Goal: Task Accomplishment & Management: Use online tool/utility

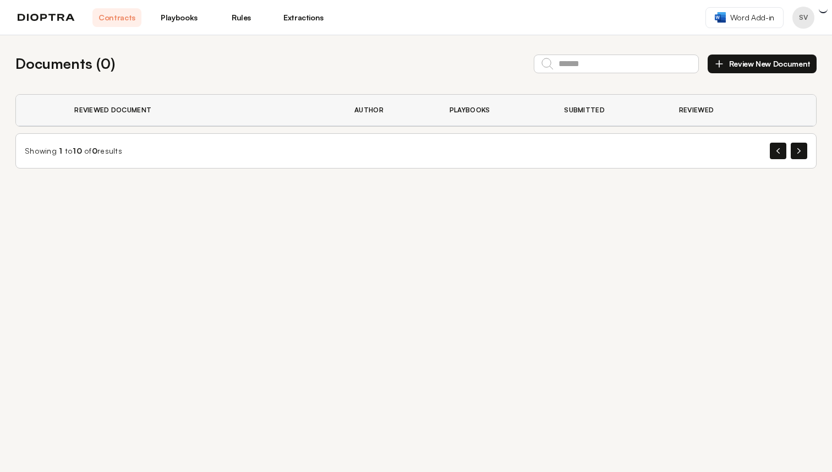
click at [177, 20] on link "Playbooks" at bounding box center [179, 17] width 49 height 19
click at [184, 14] on link "Playbooks" at bounding box center [179, 17] width 49 height 19
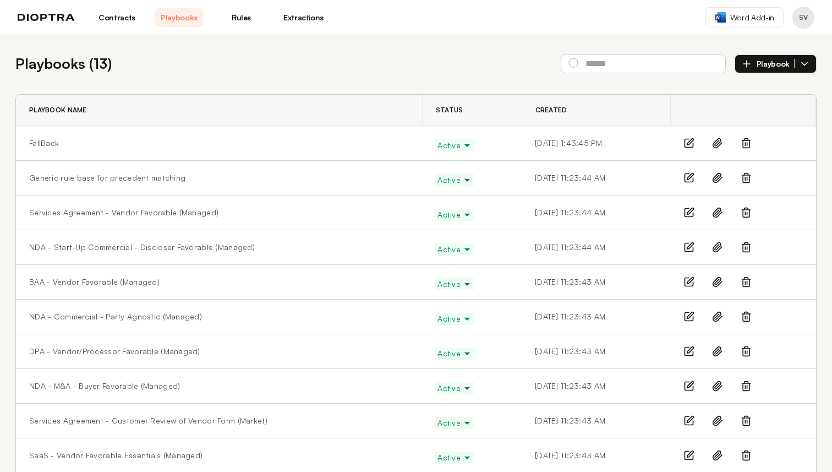
click at [810, 61] on button "Playbook" at bounding box center [776, 63] width 82 height 19
click at [722, 45] on div "Playbooks ( 13 ) Playbook Manually From Precedents Playbook Name Status Created…" at bounding box center [416, 314] width 832 height 559
click at [307, 15] on link "Extractions" at bounding box center [303, 17] width 49 height 19
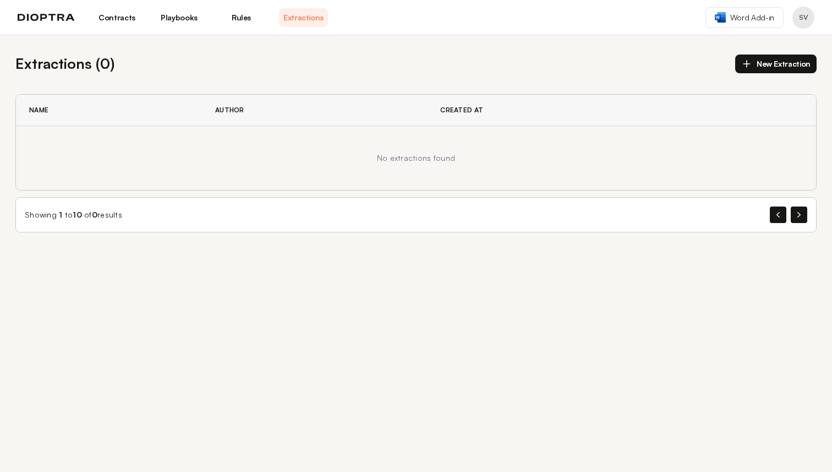
click at [235, 20] on link "Rules" at bounding box center [241, 17] width 49 height 19
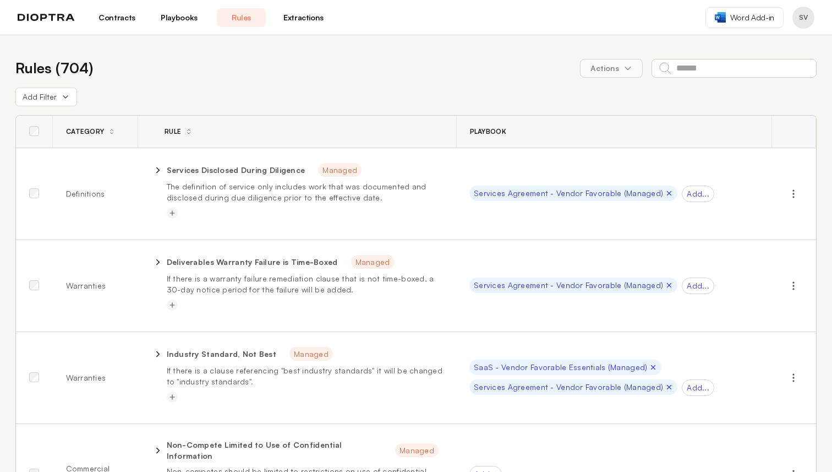
click at [190, 17] on link "Playbooks" at bounding box center [179, 17] width 49 height 19
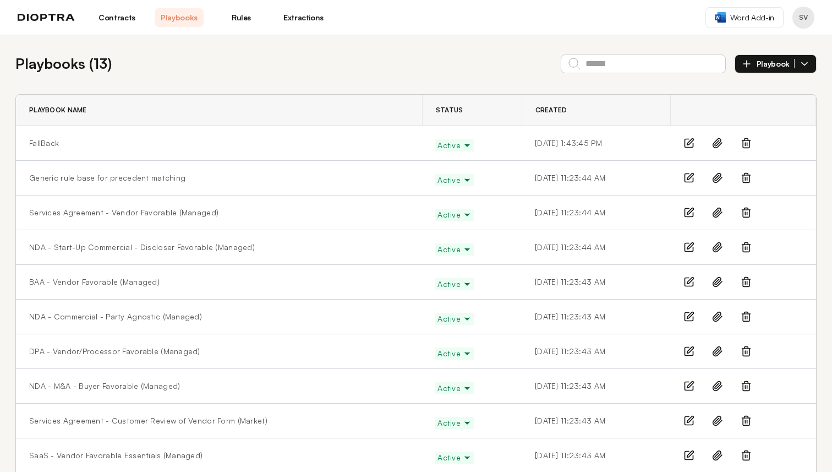
click at [124, 14] on link "Contracts" at bounding box center [116, 17] width 49 height 19
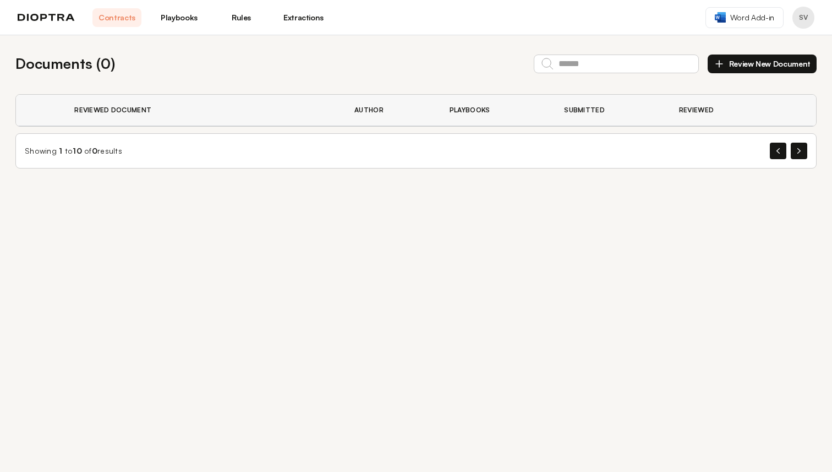
click at [187, 20] on link "Playbooks" at bounding box center [179, 17] width 49 height 19
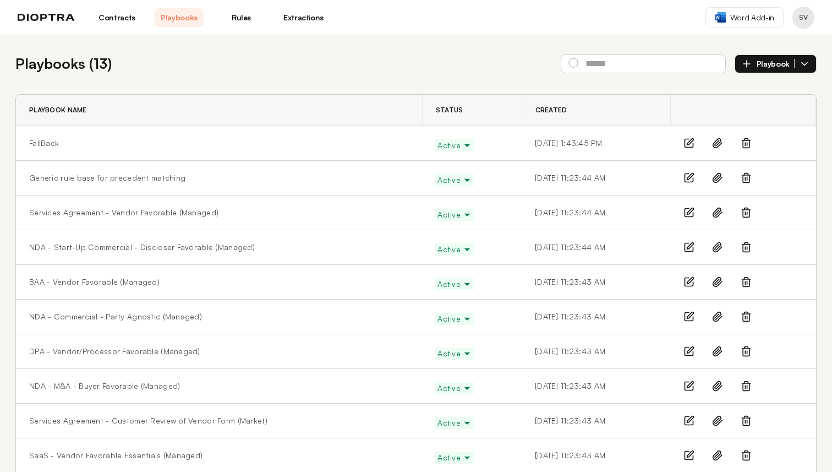
click at [805, 64] on icon "button" at bounding box center [805, 63] width 6 height 3
click at [792, 93] on li "Manually" at bounding box center [775, 89] width 81 height 22
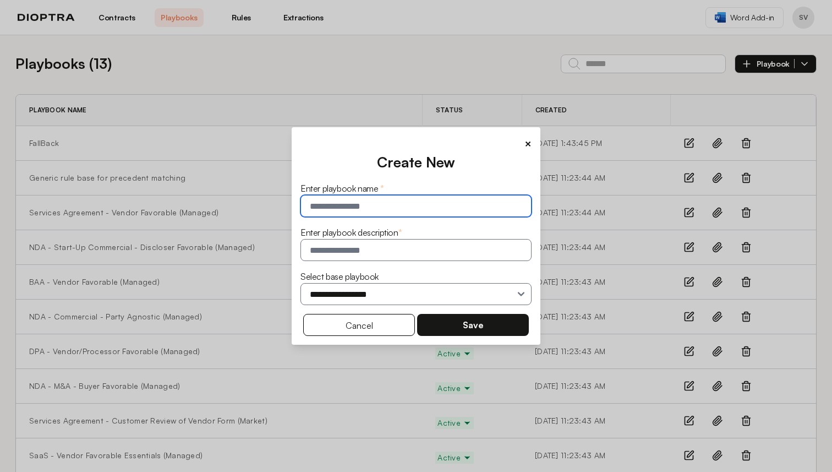
click at [440, 206] on input "text" at bounding box center [416, 206] width 231 height 22
type input "**********"
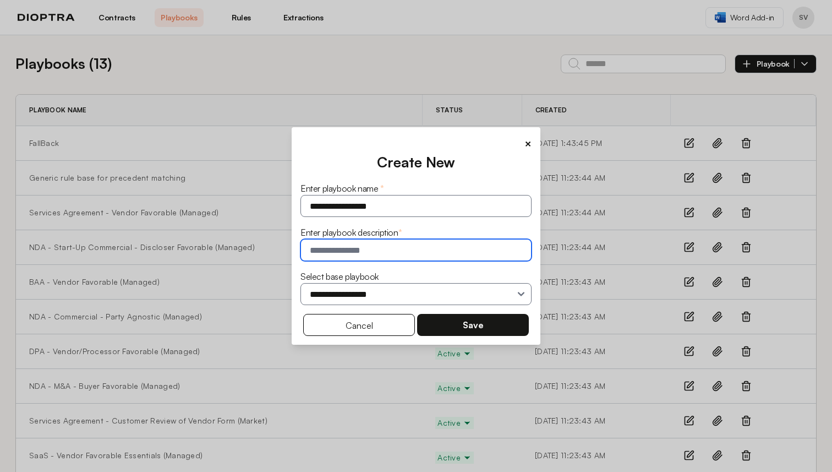
click at [412, 252] on input "text" at bounding box center [416, 250] width 231 height 22
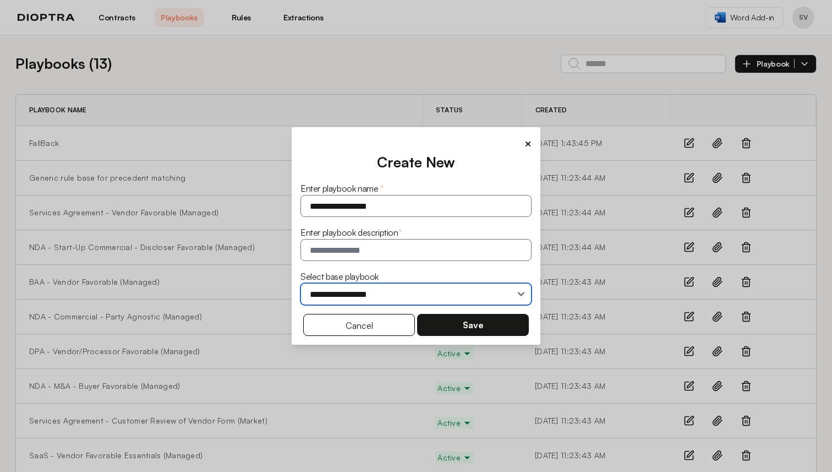
click at [392, 291] on select "**********" at bounding box center [416, 294] width 231 height 22
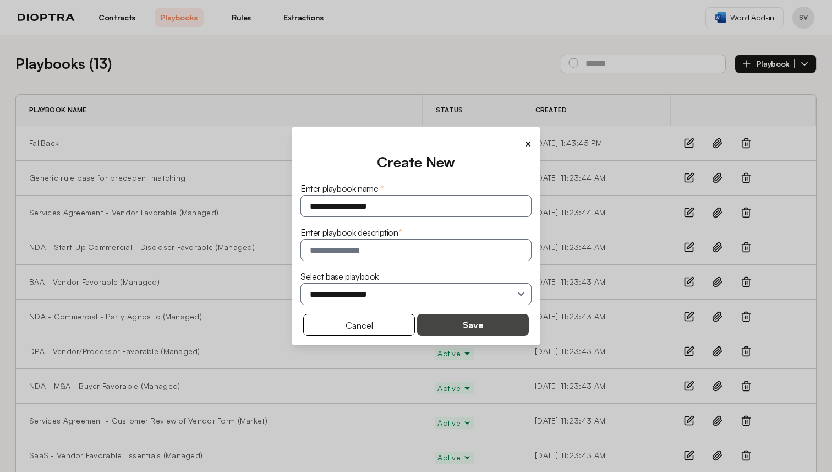
click at [469, 325] on button "Save" at bounding box center [473, 325] width 112 height 22
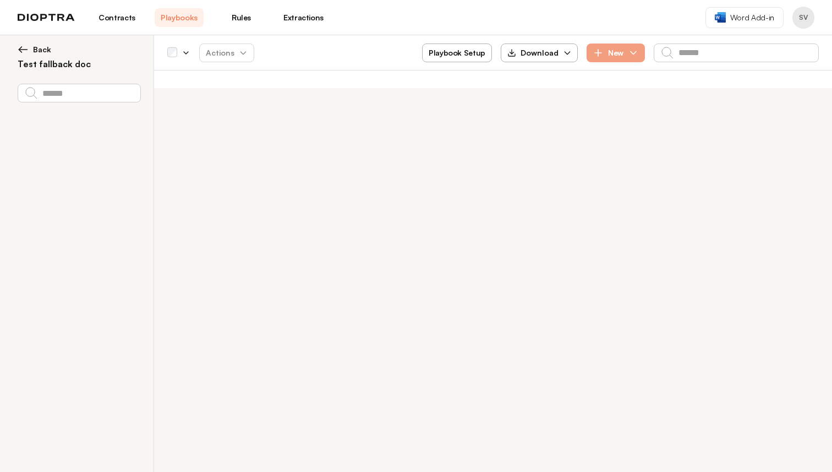
click at [477, 52] on button "Playbook Setup" at bounding box center [457, 52] width 70 height 19
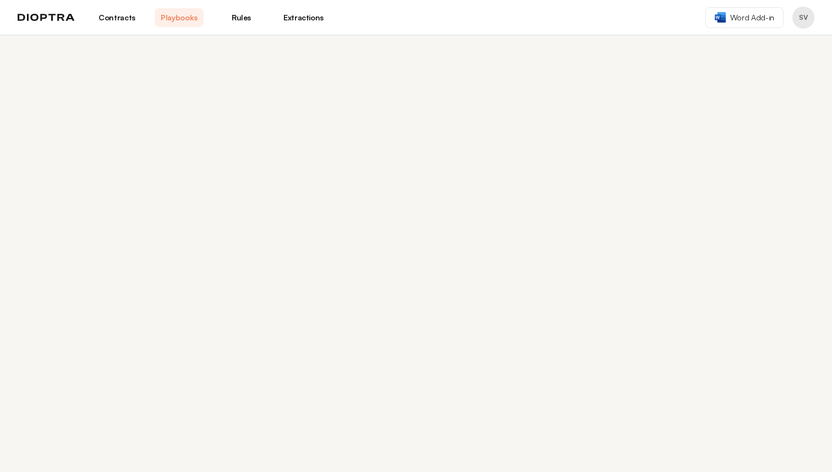
select select "******"
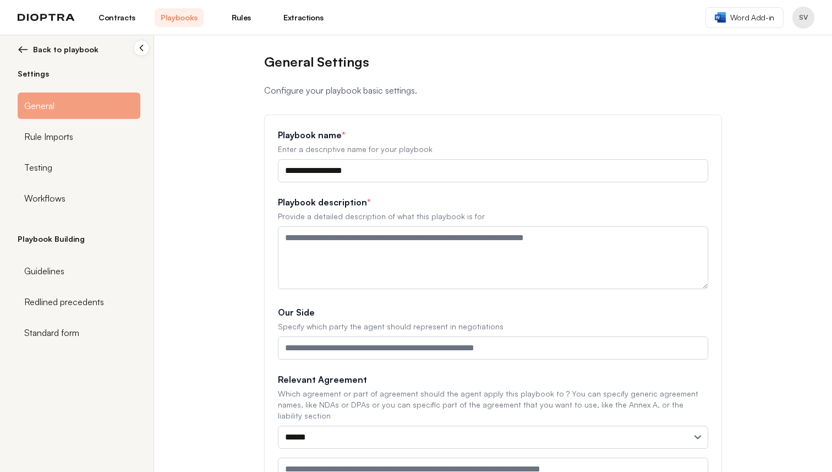
click at [23, 51] on img at bounding box center [23, 49] width 11 height 11
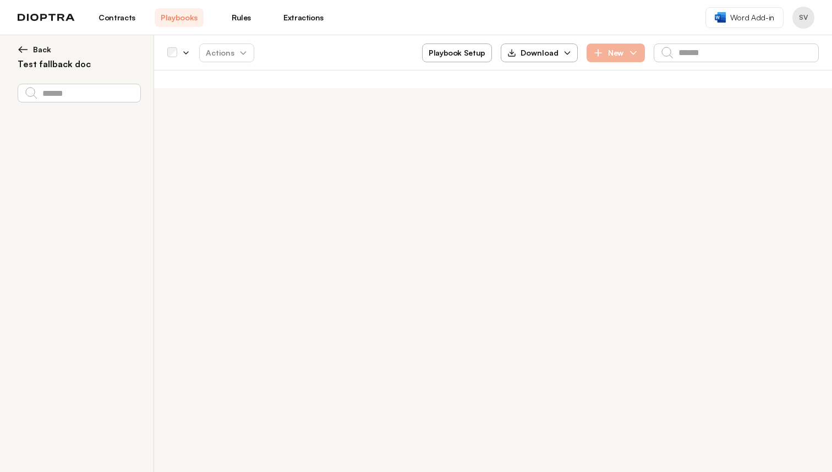
click at [603, 49] on icon "button" at bounding box center [598, 52] width 11 height 11
click at [459, 173] on div "**********" at bounding box center [416, 253] width 832 height 436
click at [63, 16] on img at bounding box center [46, 18] width 57 height 8
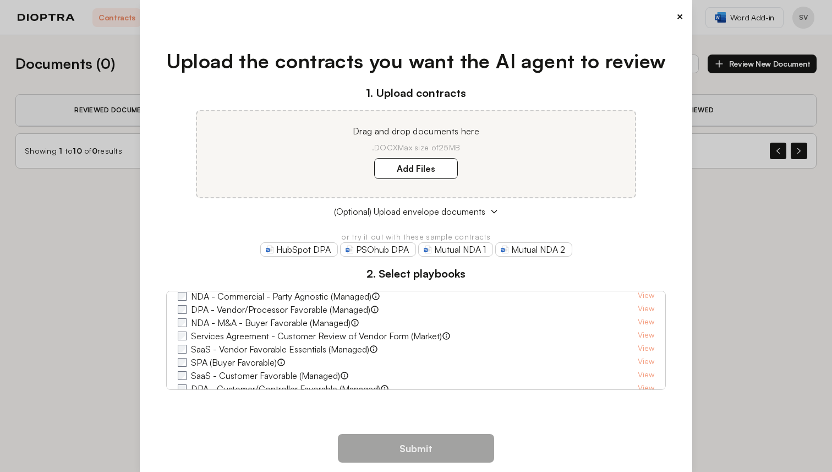
scroll to position [96, 0]
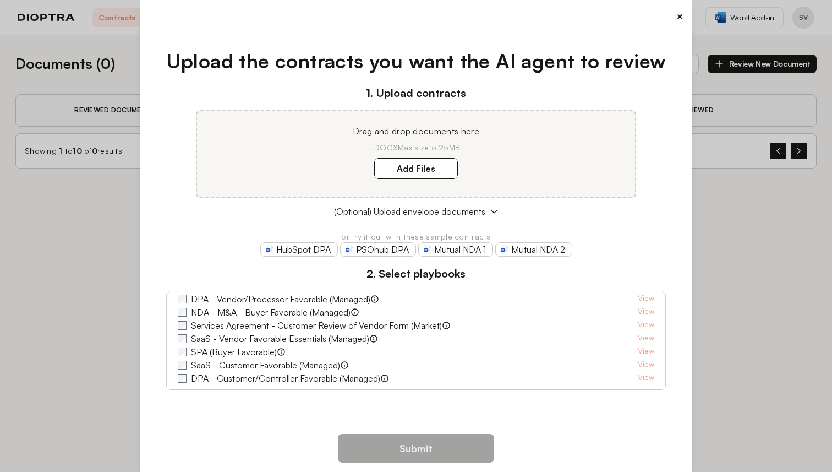
click at [679, 14] on button "×" at bounding box center [679, 16] width 7 height 15
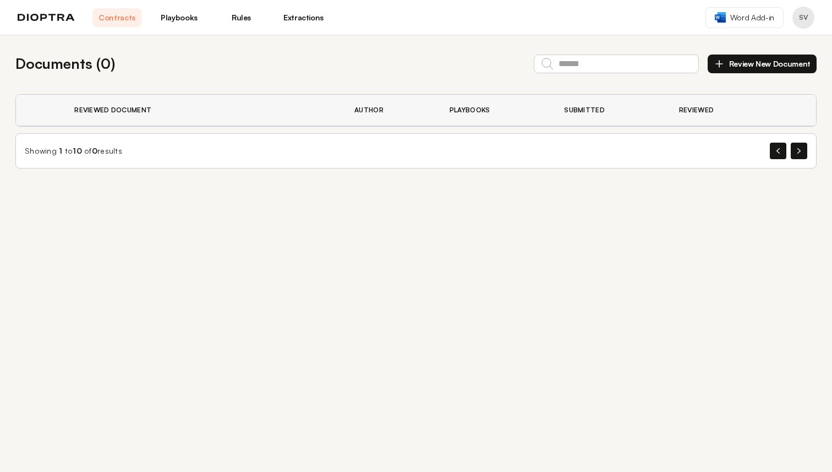
click at [312, 17] on link "Extractions" at bounding box center [303, 17] width 49 height 19
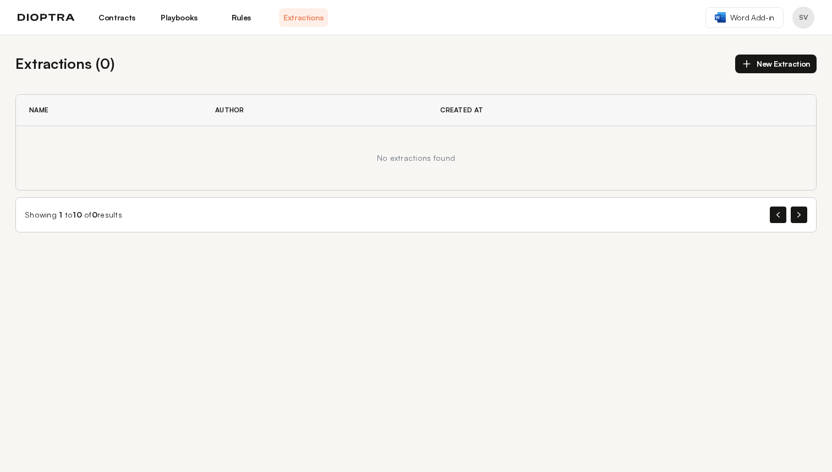
click at [234, 16] on link "Rules" at bounding box center [241, 17] width 49 height 19
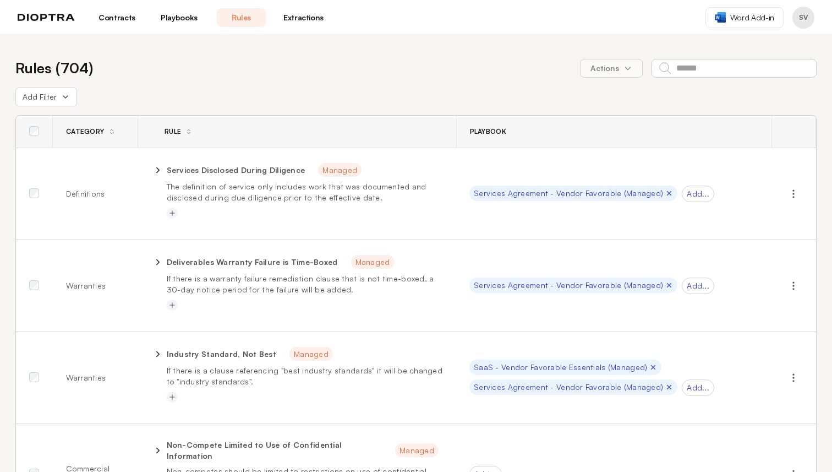
click at [166, 18] on link "Playbooks" at bounding box center [179, 17] width 49 height 19
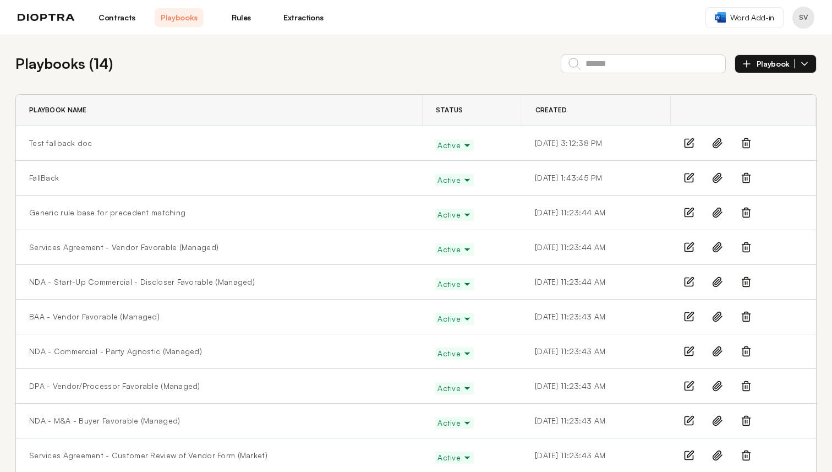
click at [117, 20] on link "Contracts" at bounding box center [116, 17] width 49 height 19
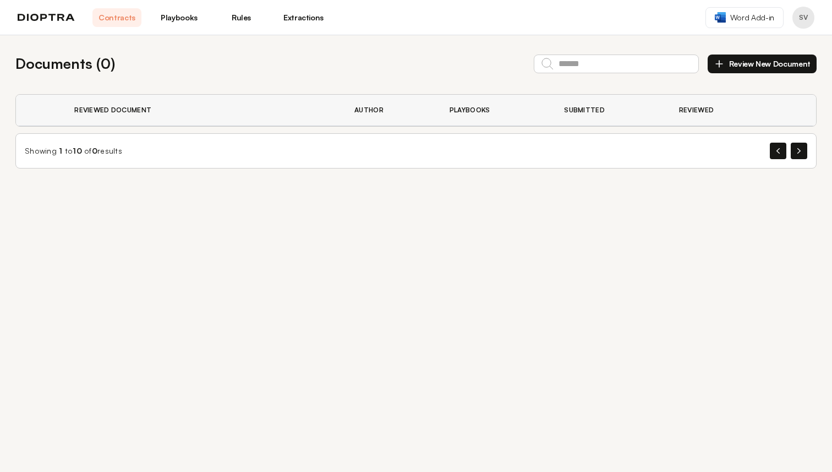
click at [201, 20] on link "Playbooks" at bounding box center [179, 17] width 49 height 19
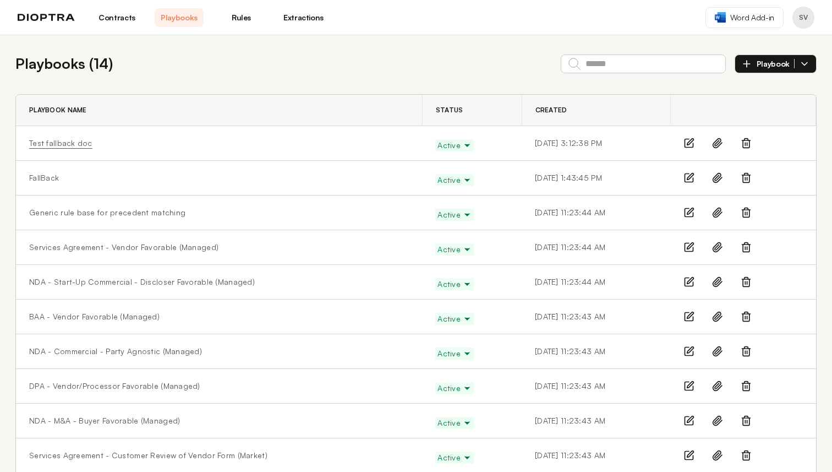
click at [57, 145] on link "Test fallback doc" at bounding box center [60, 143] width 63 height 11
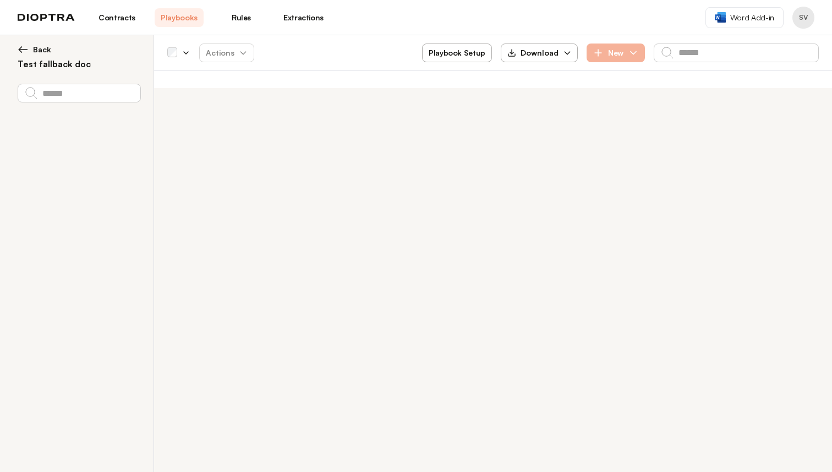
click at [621, 53] on button "New" at bounding box center [616, 52] width 58 height 19
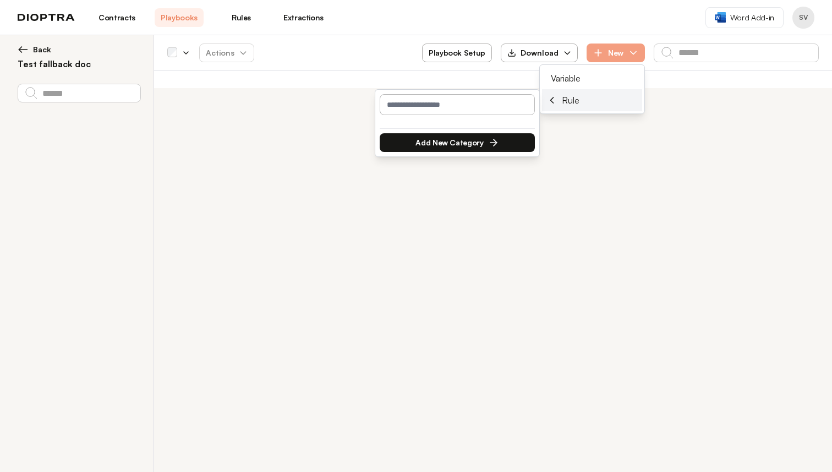
click at [481, 108] on input "text" at bounding box center [457, 104] width 155 height 21
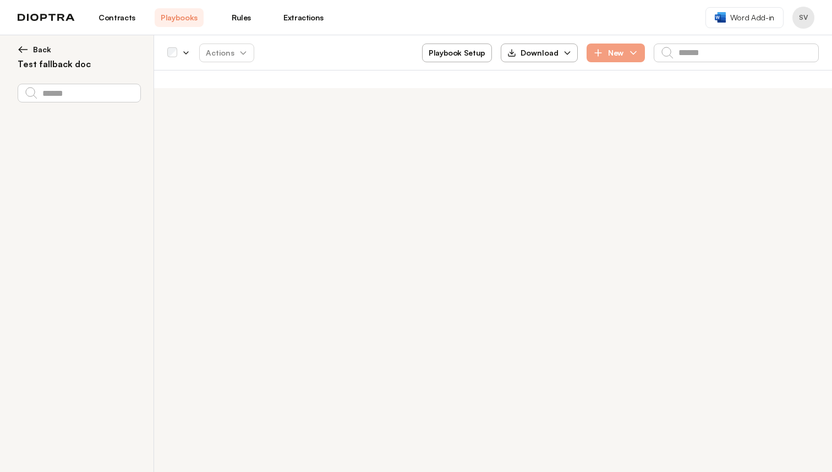
click at [489, 188] on div "**********" at bounding box center [416, 253] width 832 height 436
click at [243, 12] on link "Rules" at bounding box center [241, 17] width 49 height 19
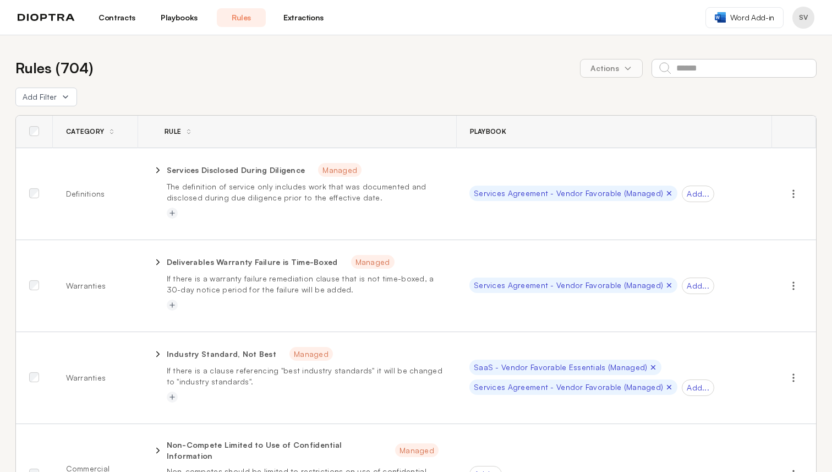
click at [314, 15] on link "Extractions" at bounding box center [303, 17] width 49 height 19
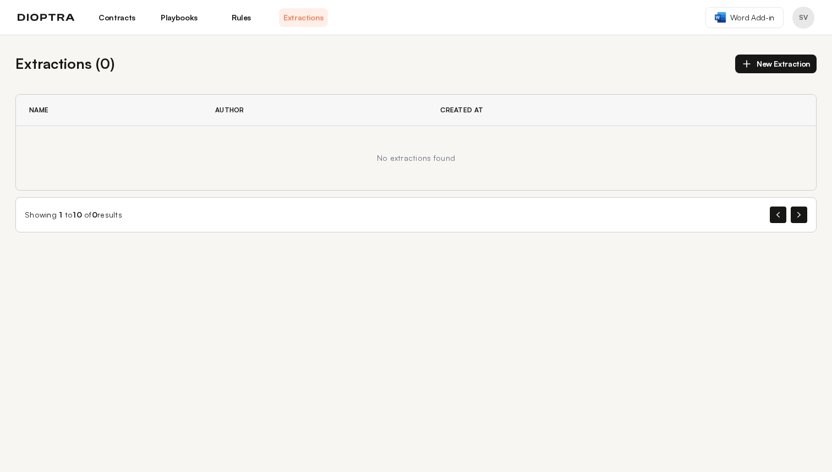
click at [193, 19] on link "Playbooks" at bounding box center [179, 17] width 49 height 19
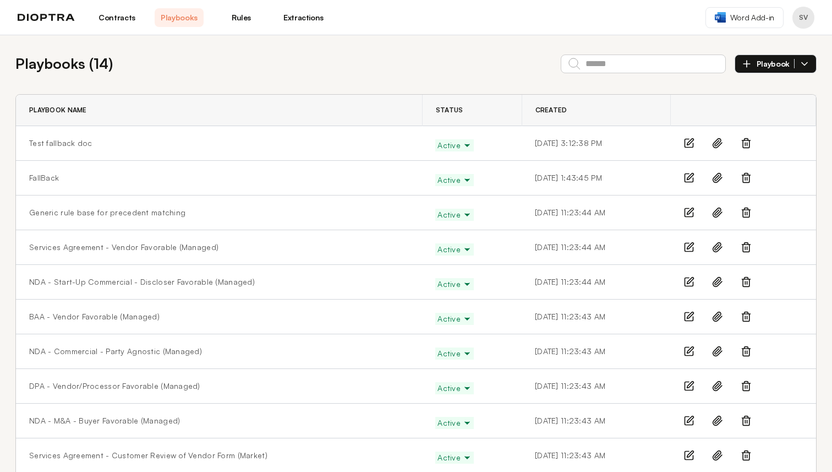
click at [119, 18] on link "Contracts" at bounding box center [116, 17] width 49 height 19
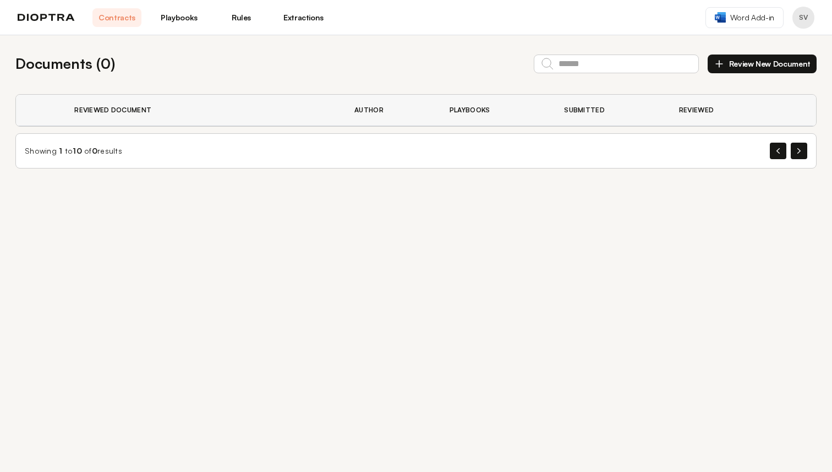
click at [187, 21] on link "Playbooks" at bounding box center [179, 17] width 49 height 19
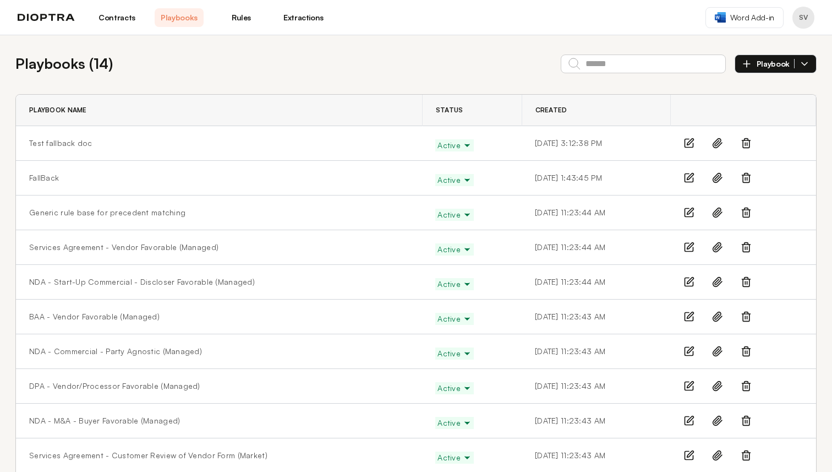
click at [807, 69] on button "Playbook" at bounding box center [776, 63] width 82 height 19
click at [182, 154] on td "Test fallback doc" at bounding box center [219, 143] width 406 height 35
click at [685, 139] on icon at bounding box center [689, 143] width 11 height 11
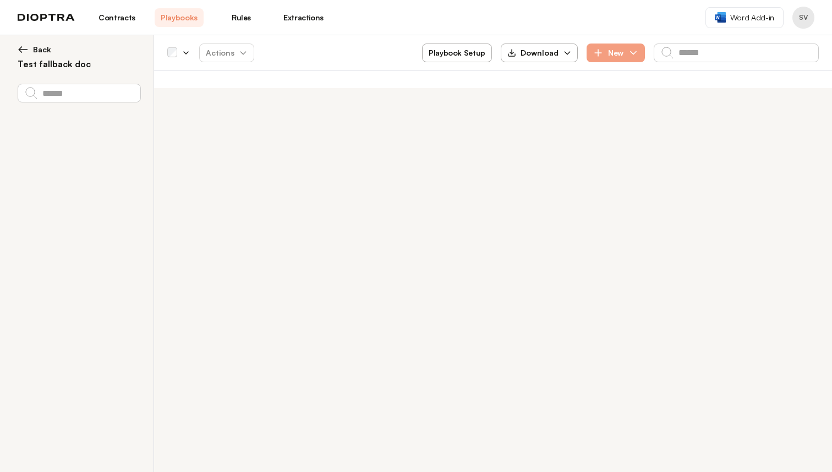
click at [549, 64] on div "Actions Playbook Setup Download New" at bounding box center [493, 52] width 678 height 35
click at [549, 53] on div "Download" at bounding box center [532, 52] width 51 height 11
click at [464, 51] on button "Playbook Setup" at bounding box center [457, 52] width 70 height 19
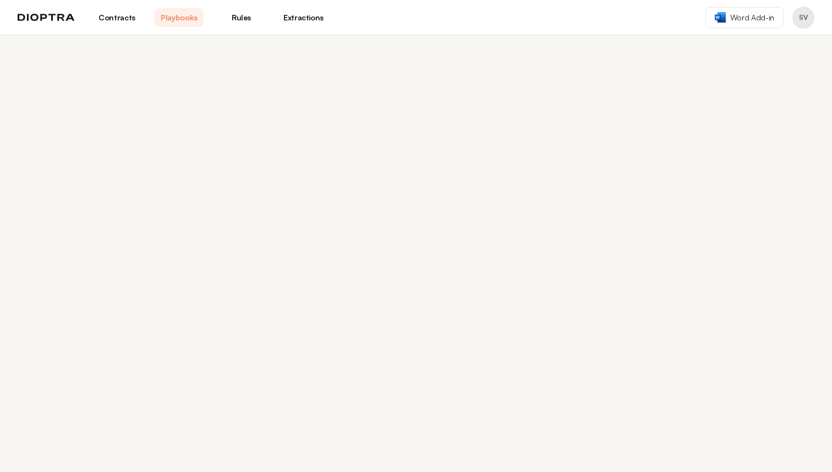
select select "******"
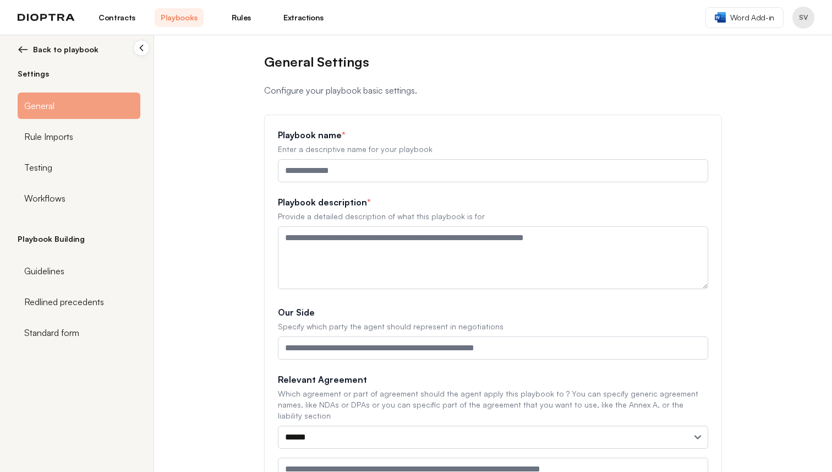
type input "**********"
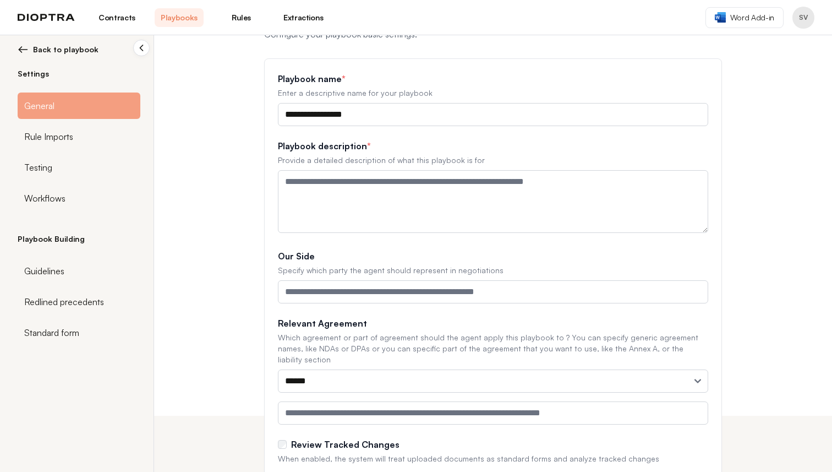
scroll to position [66, 0]
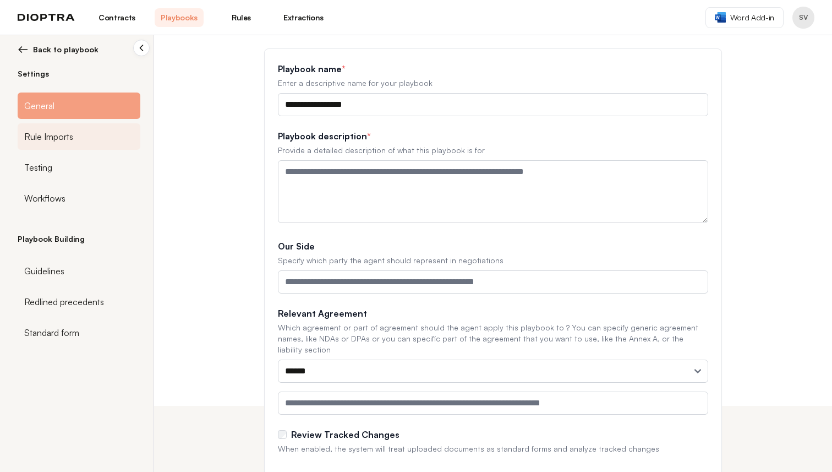
click at [75, 141] on div "Rule Imports" at bounding box center [79, 136] width 123 height 26
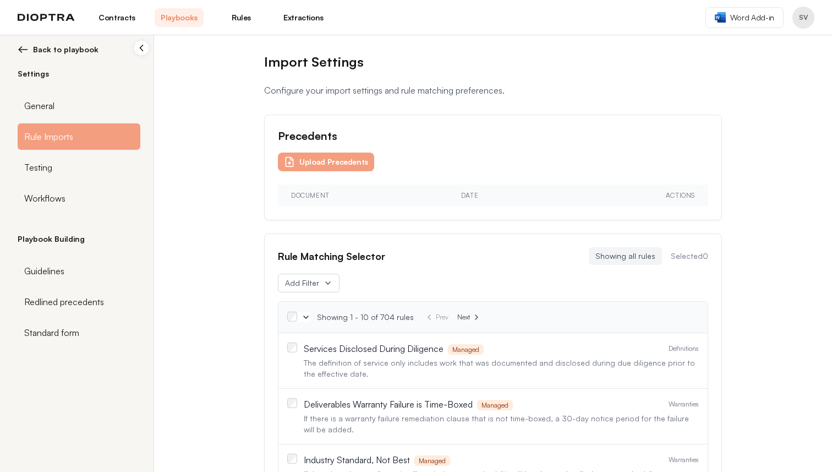
scroll to position [1, 0]
click at [82, 167] on div "Testing" at bounding box center [79, 167] width 123 height 26
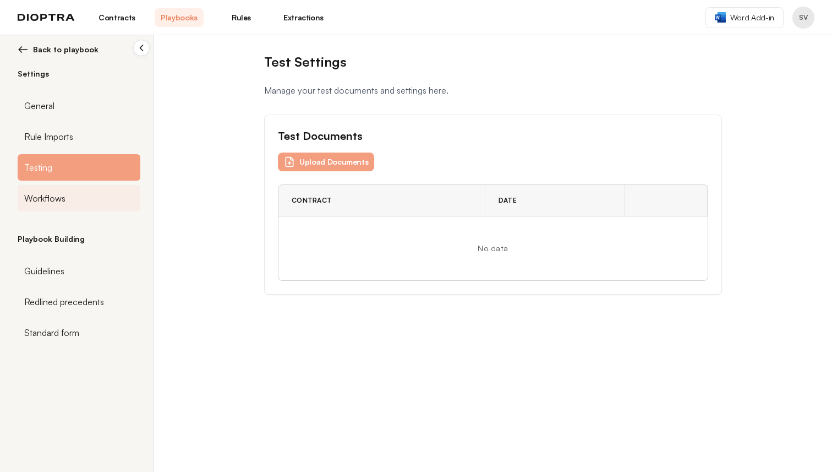
click at [83, 194] on div "Workflows" at bounding box center [79, 198] width 123 height 26
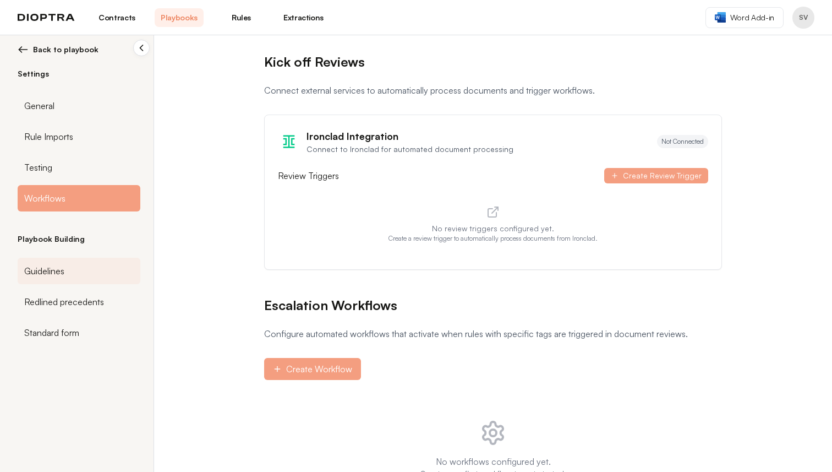
click at [63, 264] on span "Guidelines" at bounding box center [44, 270] width 40 height 13
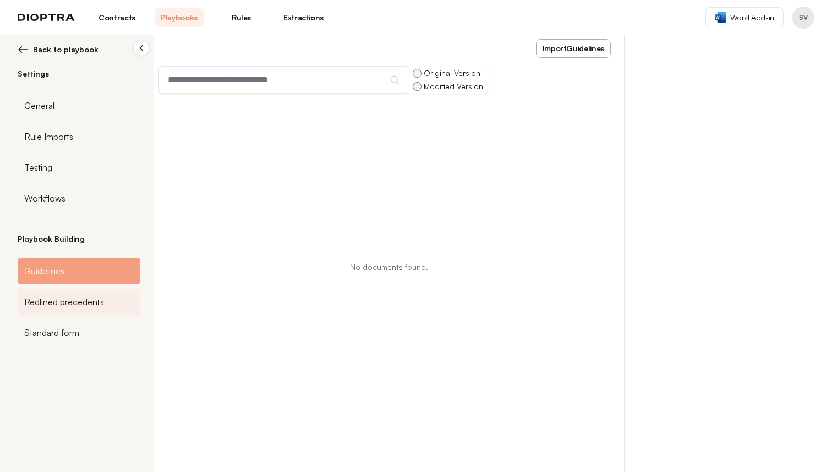
click at [79, 307] on span "Redlined precedents" at bounding box center [64, 301] width 80 height 13
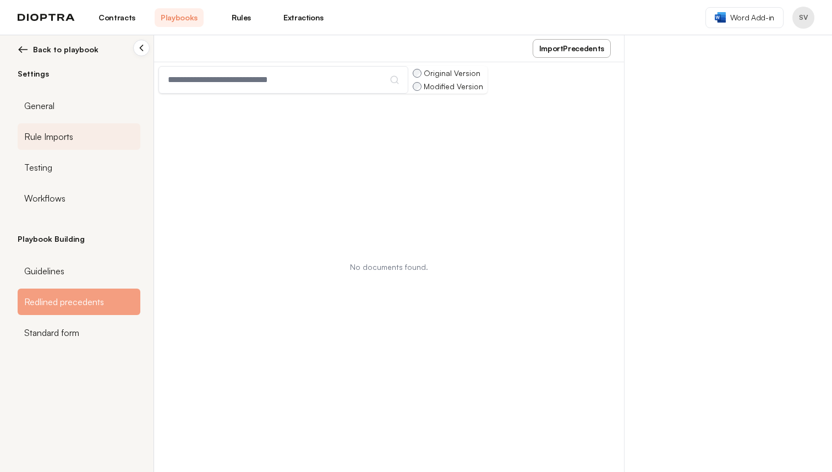
click at [77, 148] on div "Rule Imports" at bounding box center [79, 136] width 123 height 26
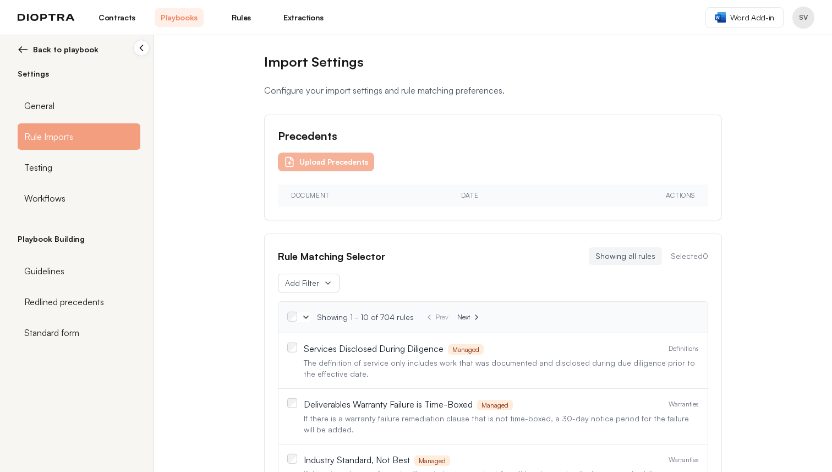
click at [334, 160] on button "Upload Precedents" at bounding box center [326, 161] width 96 height 19
click at [338, 166] on button "Upload Precedents" at bounding box center [326, 161] width 96 height 19
